Goal: Task Accomplishment & Management: Use online tool/utility

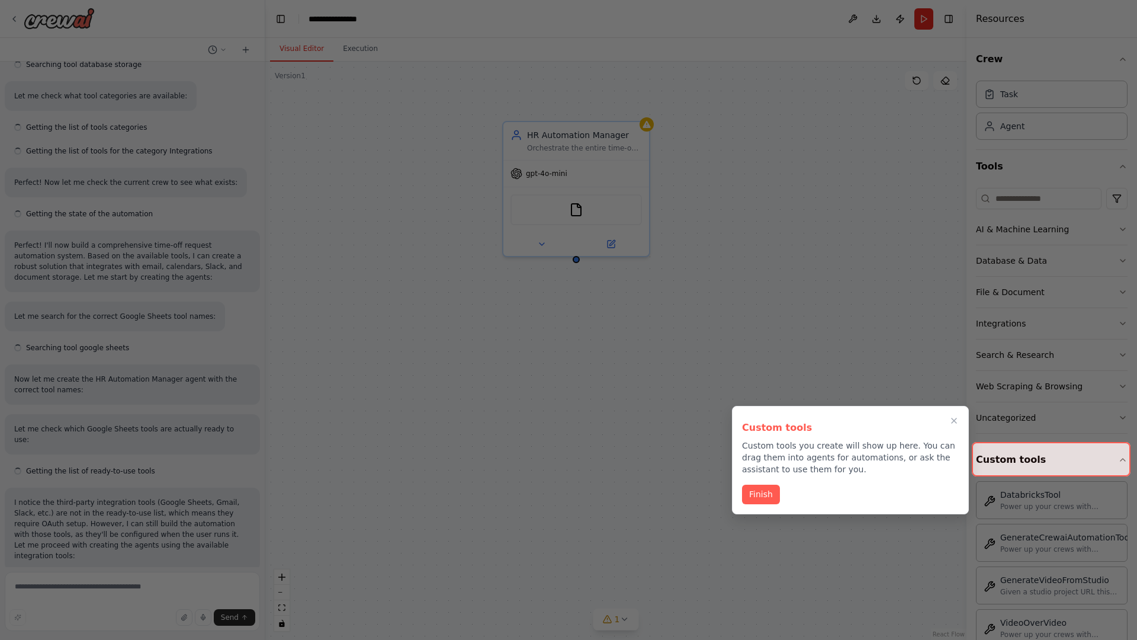
scroll to position [539, 0]
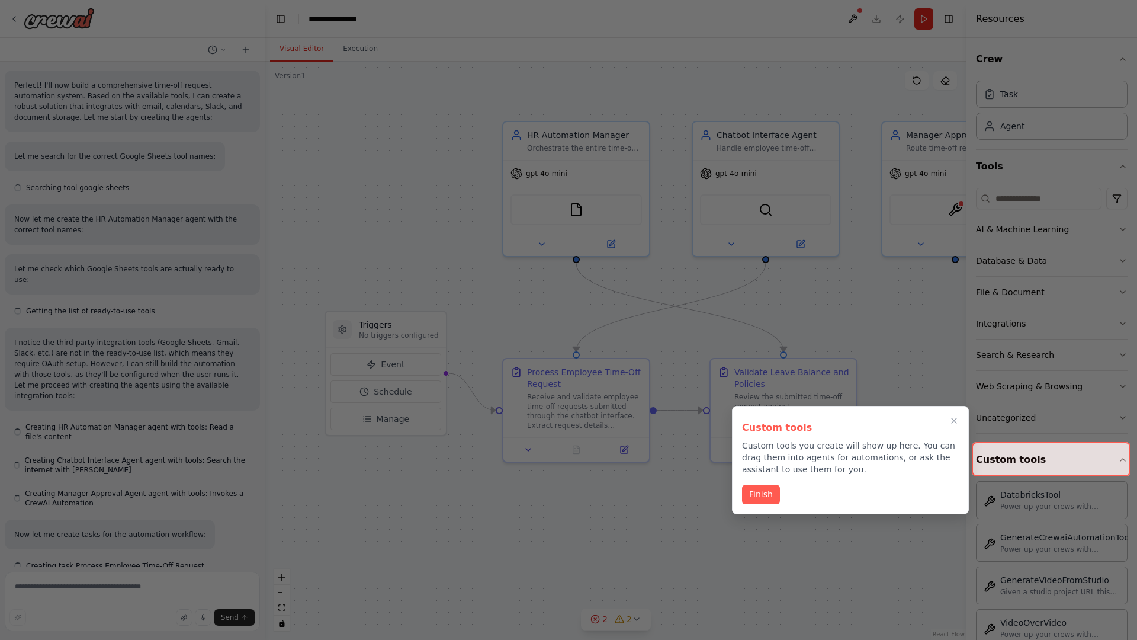
scroll to position [669, 0]
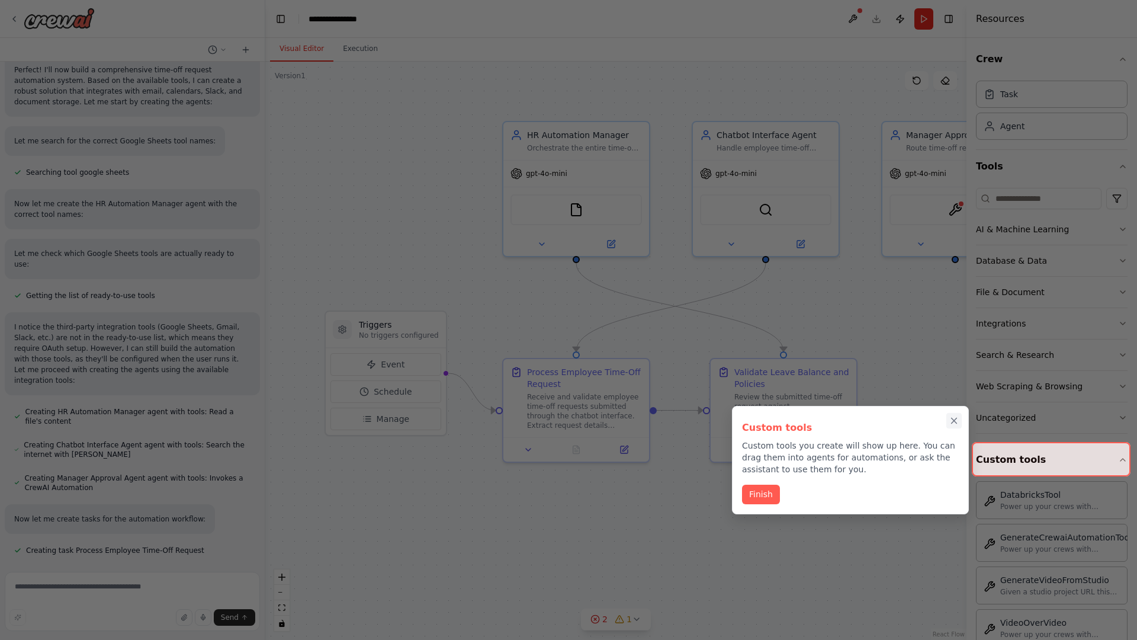
click at [954, 420] on icon "Close walkthrough" at bounding box center [954, 420] width 5 height 5
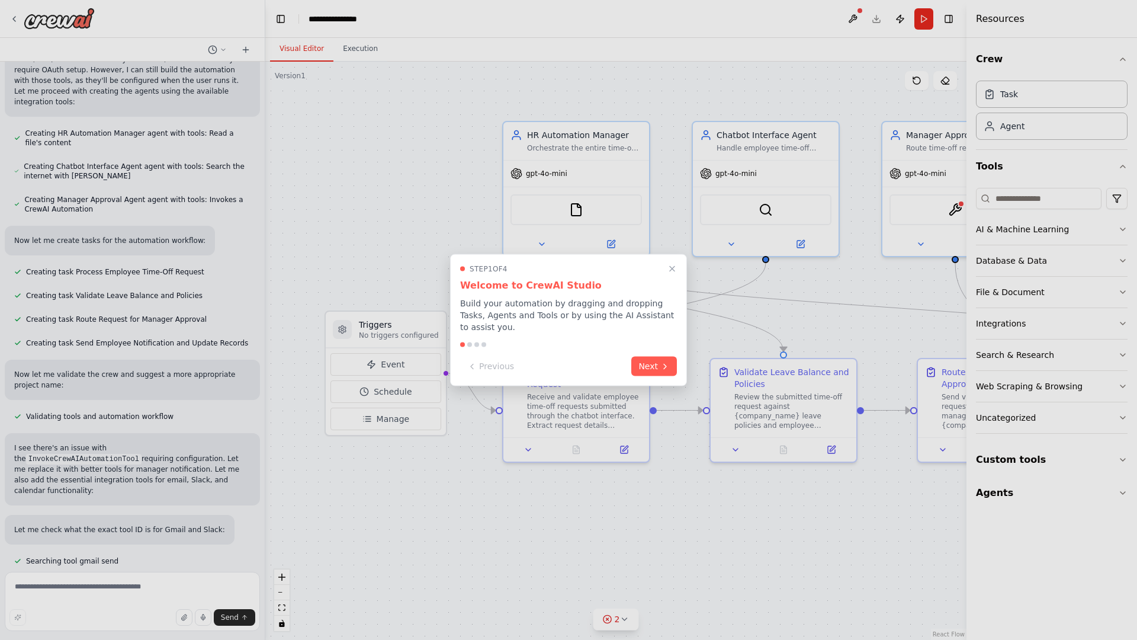
scroll to position [986, 0]
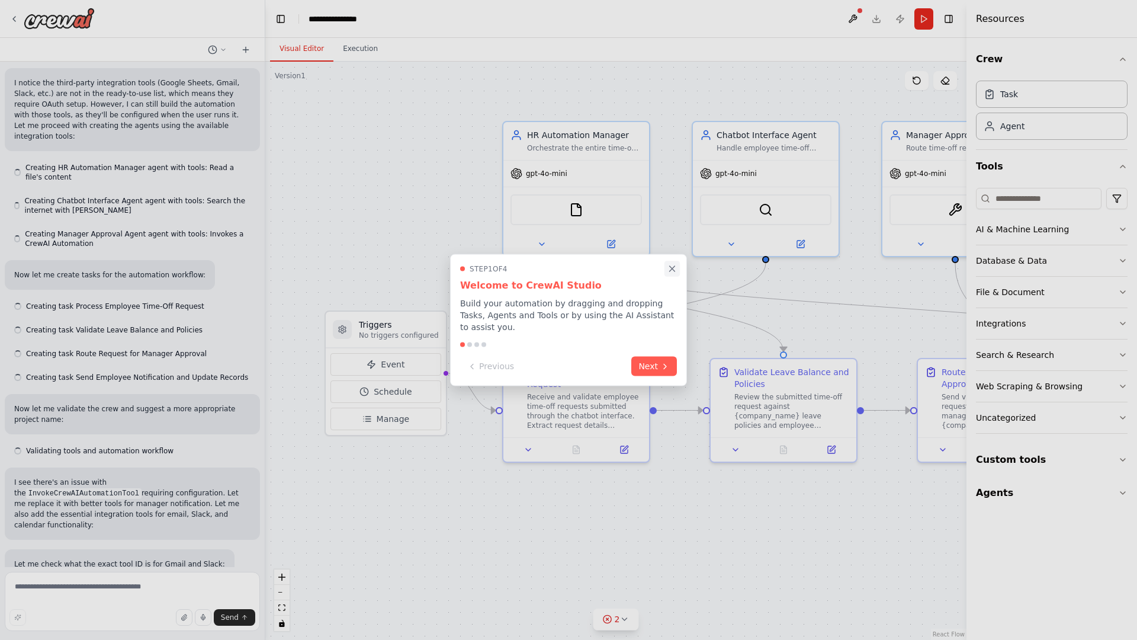
click at [672, 268] on icon "Close walkthrough" at bounding box center [672, 268] width 5 height 5
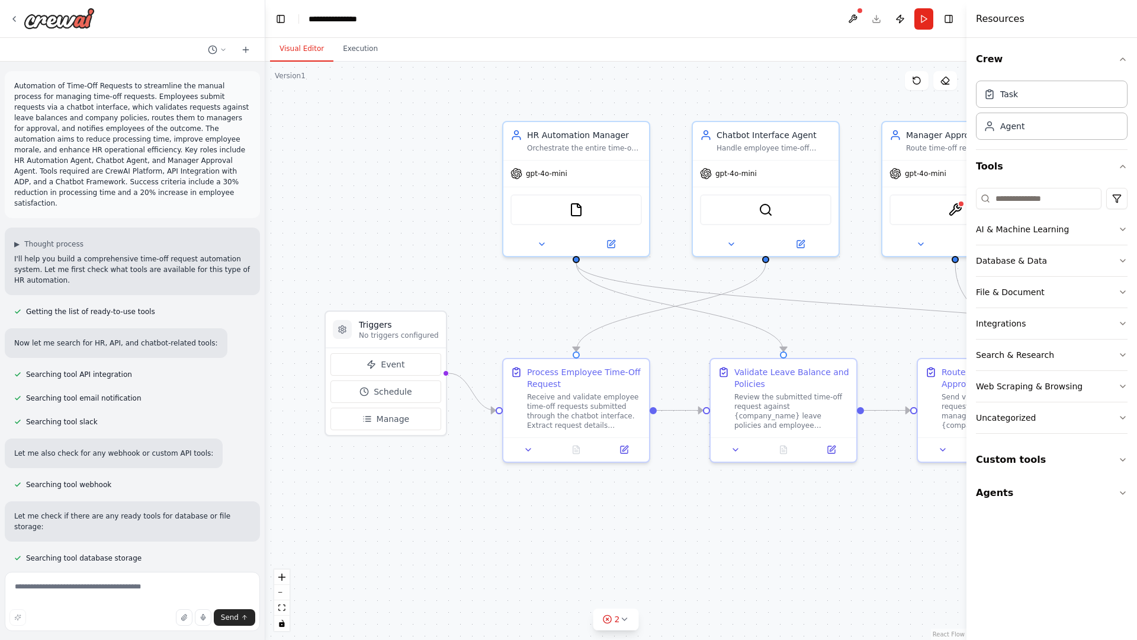
click at [17, 83] on p "Automation of Time-Off Requests to streamline the manual process for managing t…" at bounding box center [132, 145] width 236 height 128
click at [349, 130] on div ".deletable-edge-delete-btn { width: 20px; height: 20px; border: 0px solid #ffff…" at bounding box center [615, 351] width 701 height 578
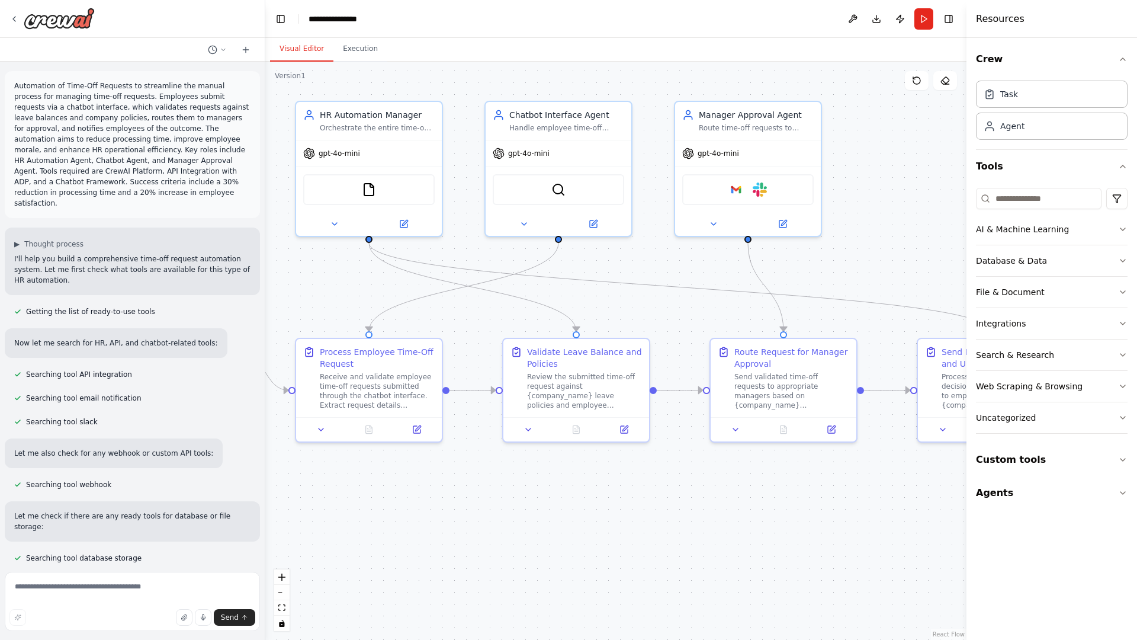
drag, startPoint x: 520, startPoint y: 499, endPoint x: 271, endPoint y: 475, distance: 249.8
click at [271, 475] on div ".deletable-edge-delete-btn { width: 20px; height: 20px; border: 0px solid #ffff…" at bounding box center [615, 351] width 701 height 578
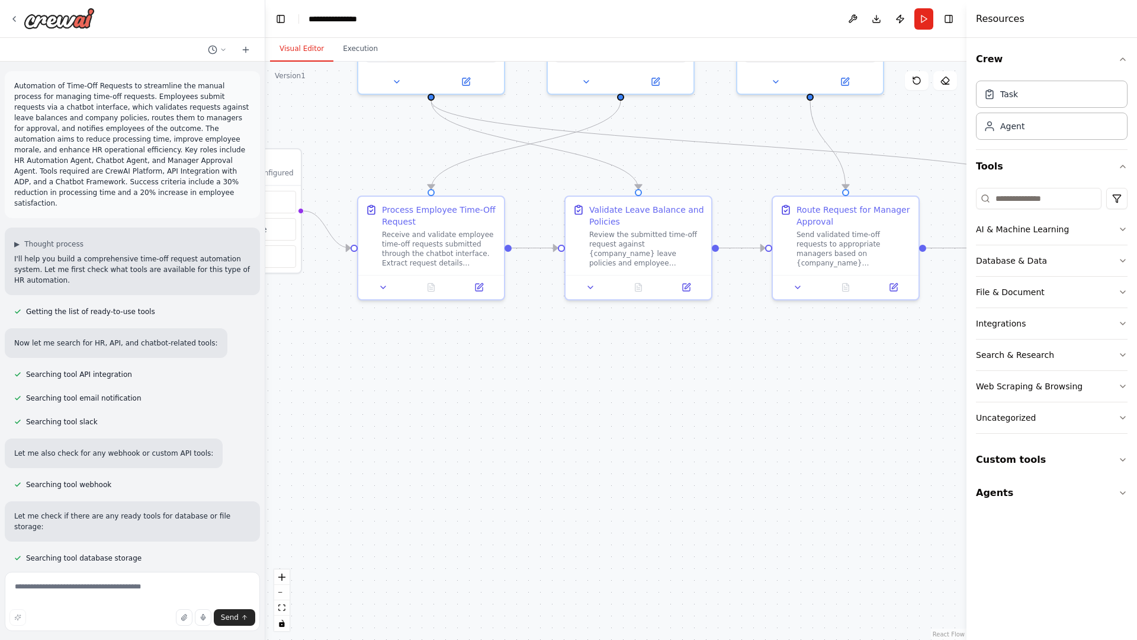
drag, startPoint x: 271, startPoint y: 475, endPoint x: 391, endPoint y: 315, distance: 199.7
click at [391, 315] on div ".deletable-edge-delete-btn { width: 20px; height: 20px; border: 0px solid #ffff…" at bounding box center [615, 351] width 701 height 578
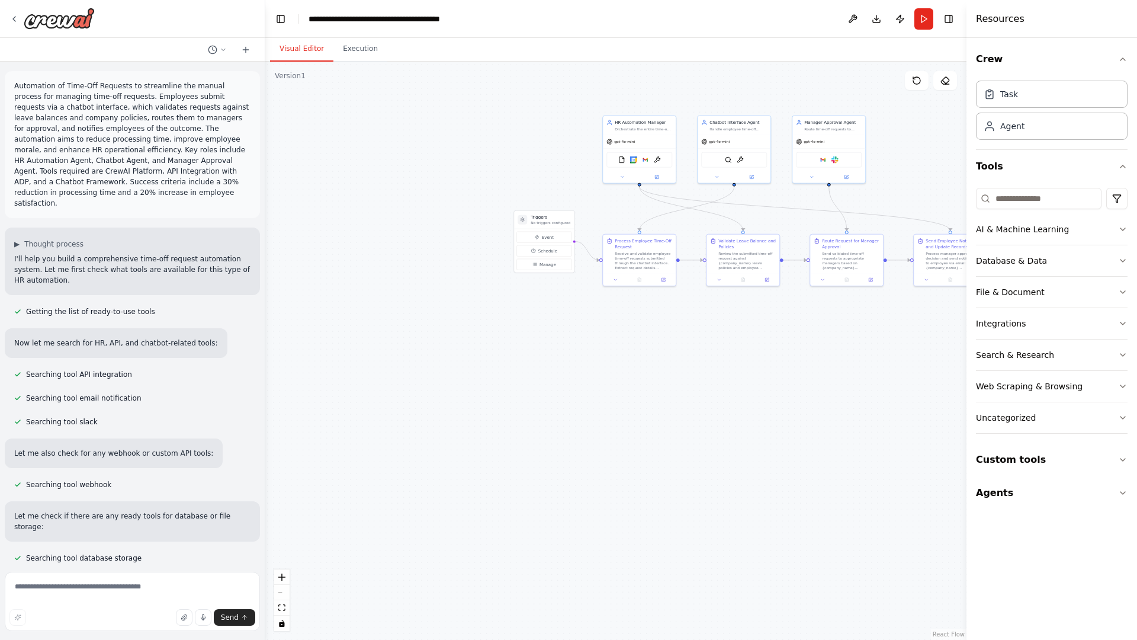
drag, startPoint x: 397, startPoint y: 351, endPoint x: 516, endPoint y: 336, distance: 119.9
click at [516, 336] on div ".deletable-edge-delete-btn { width: 20px; height: 20px; border: 0px solid #ffff…" at bounding box center [615, 351] width 701 height 578
